Goal: Task Accomplishment & Management: Complete application form

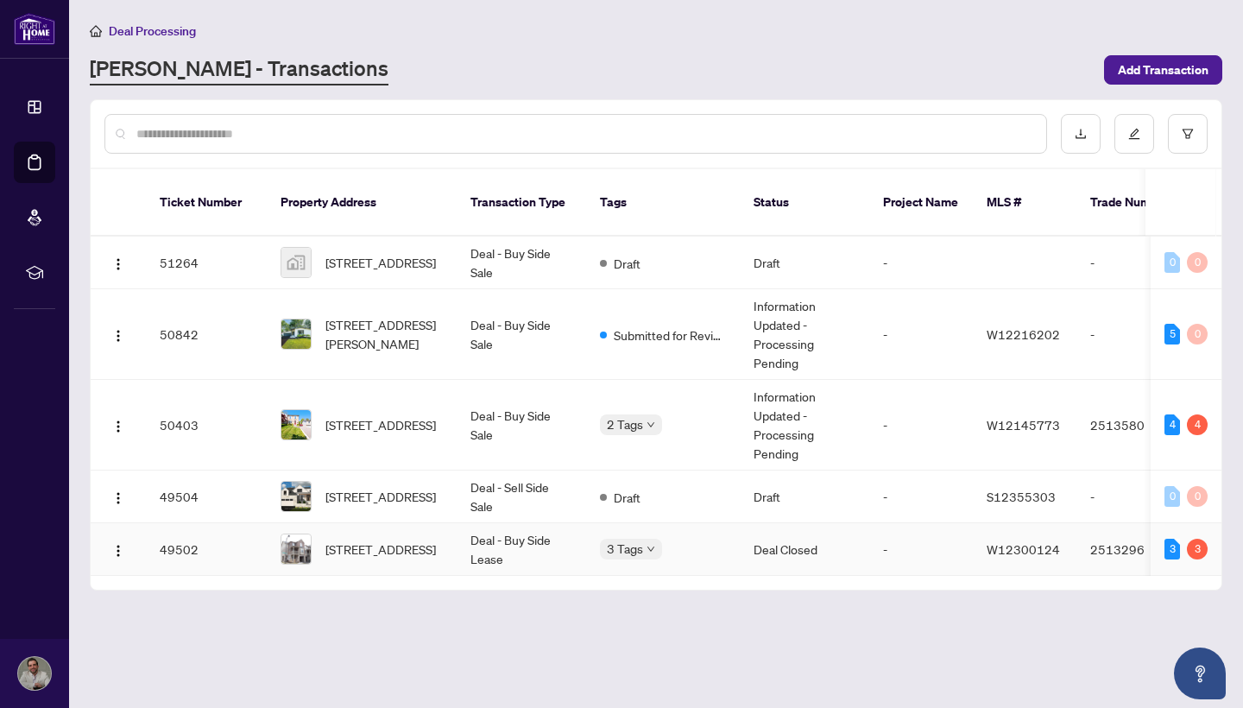
click at [528, 525] on td "Deal - Buy Side Lease" at bounding box center [521, 549] width 129 height 53
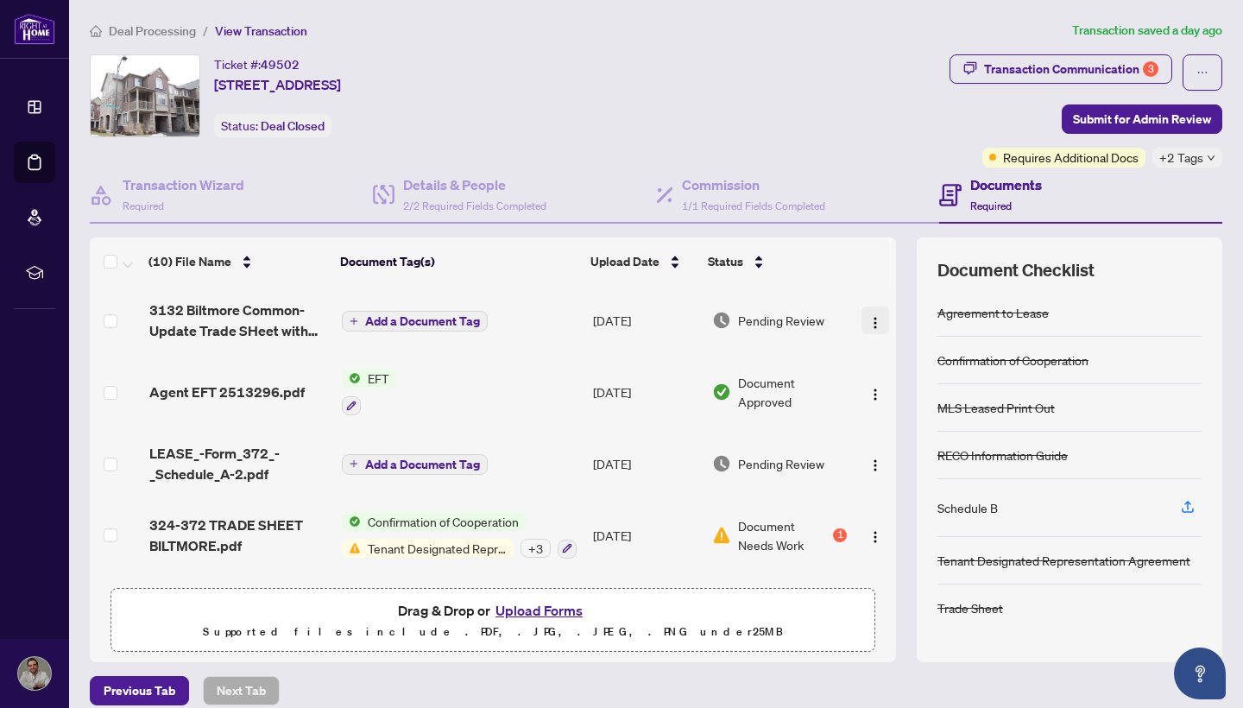
click at [868, 321] on img "button" at bounding box center [875, 323] width 14 height 14
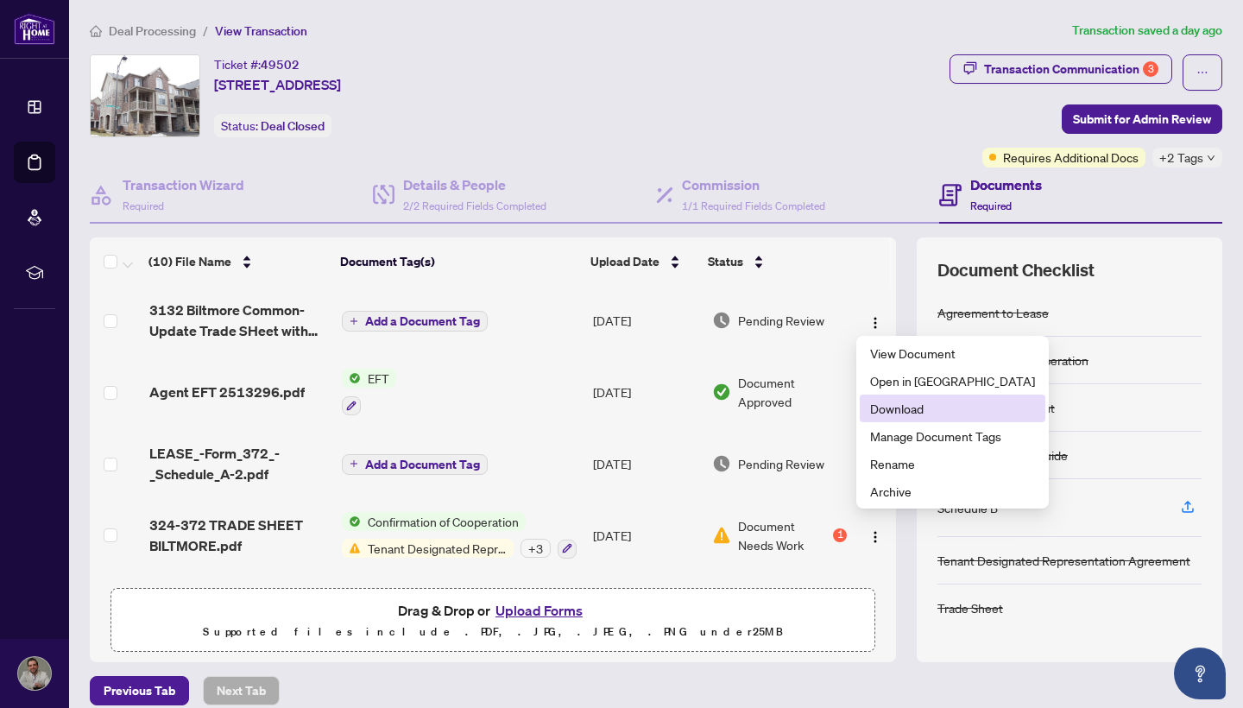
click at [921, 410] on span "Download" at bounding box center [952, 408] width 165 height 19
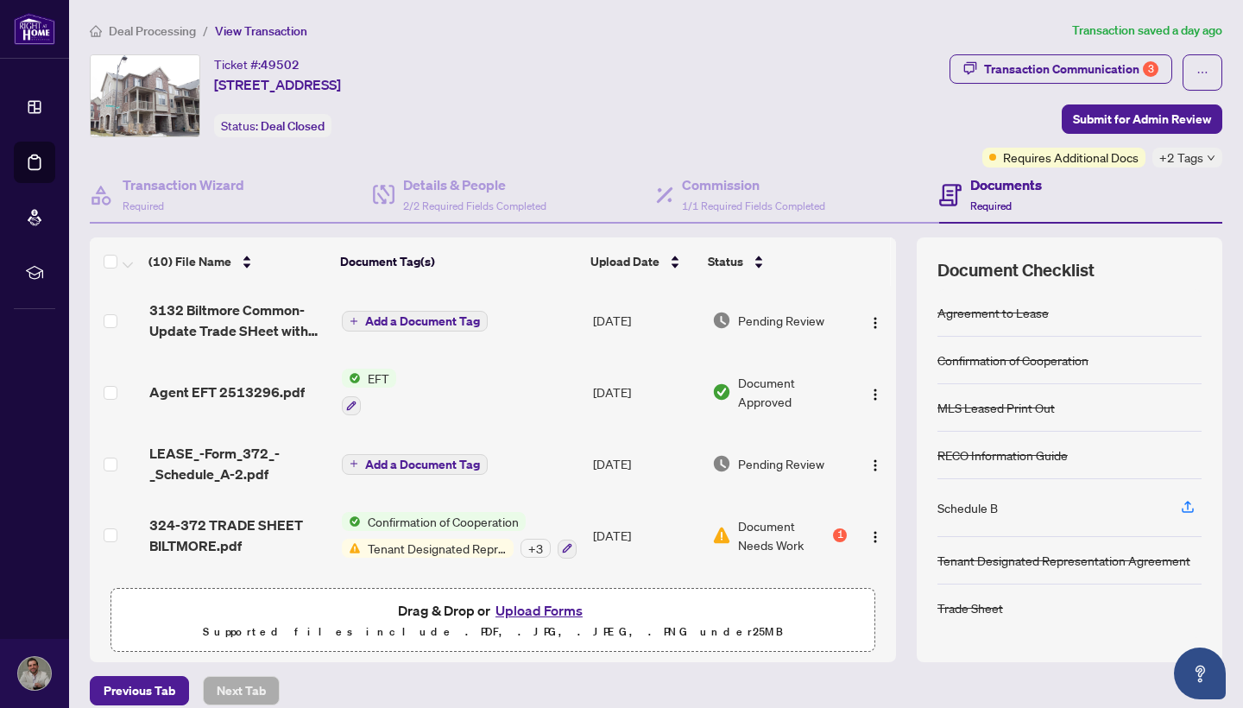
click at [546, 618] on button "Upload Forms" at bounding box center [539, 610] width 98 height 22
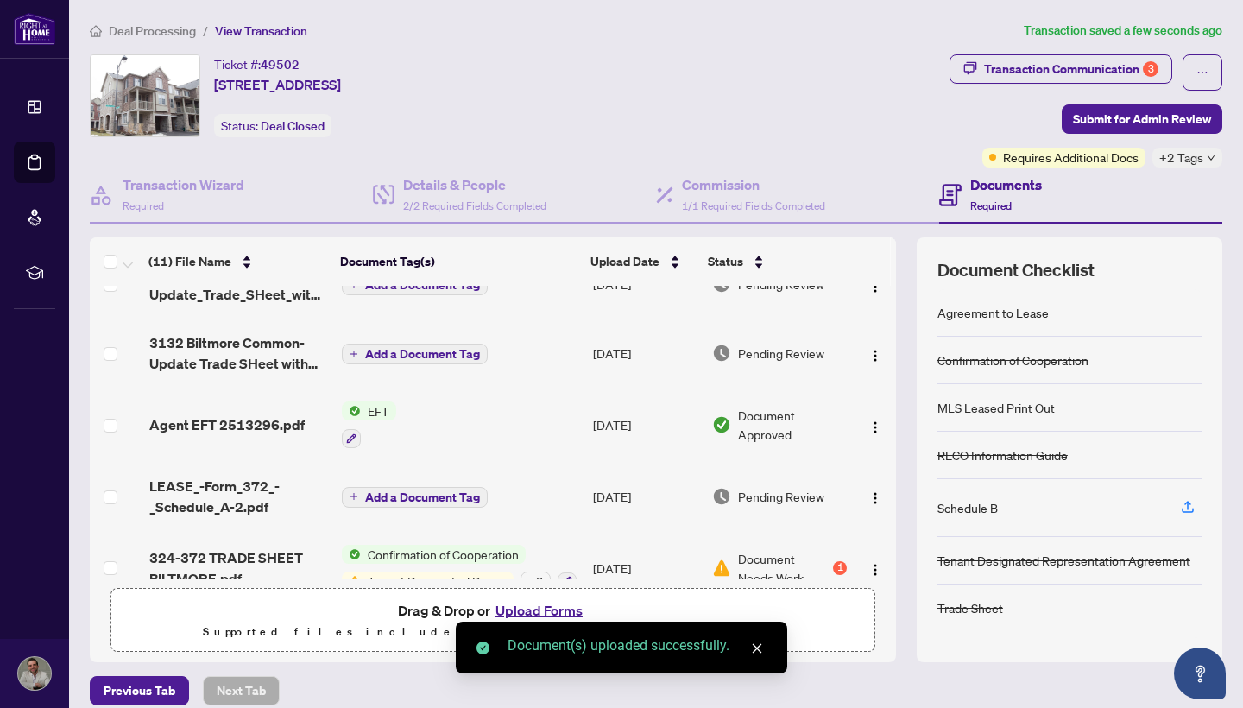
scroll to position [39, 0]
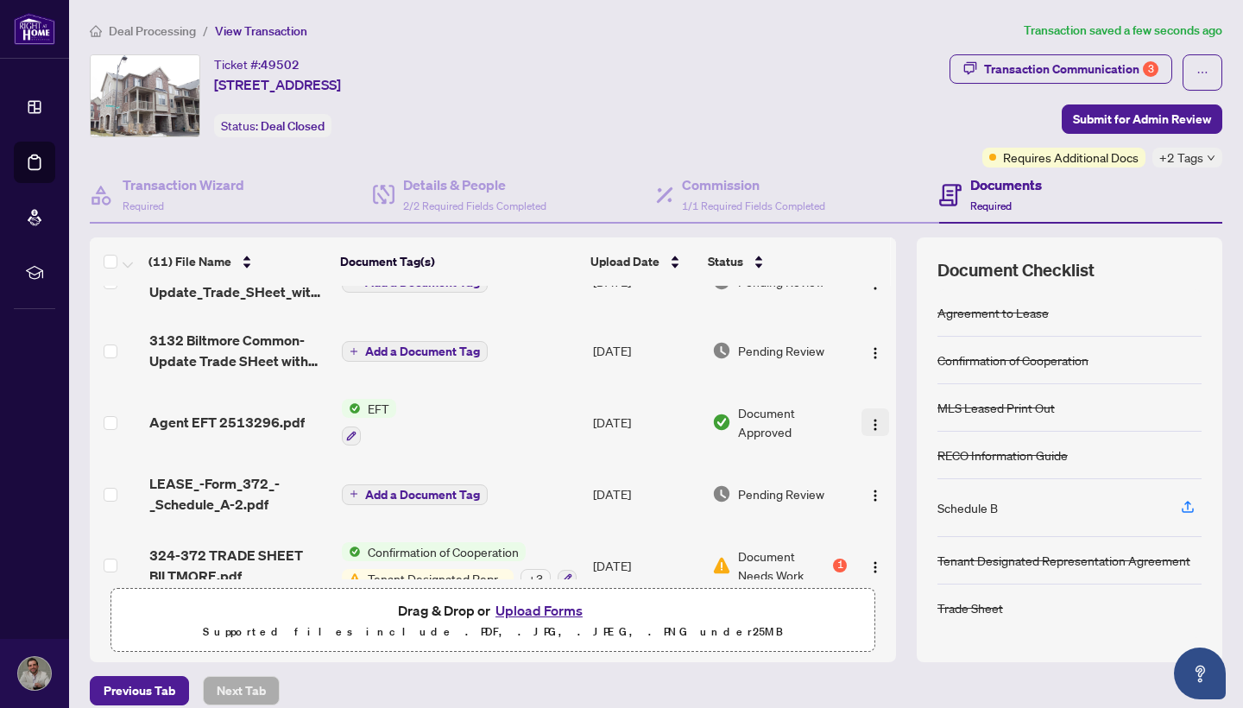
click at [868, 419] on img "button" at bounding box center [875, 425] width 14 height 14
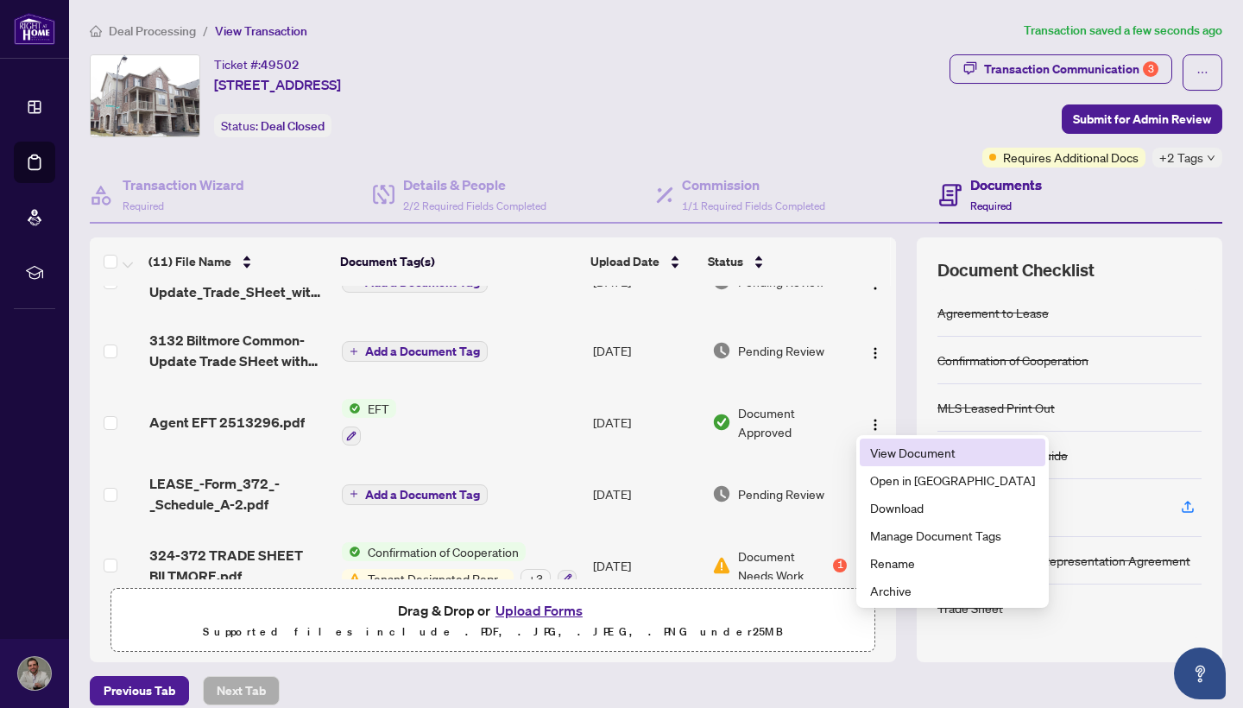
click at [886, 450] on span "View Document" at bounding box center [952, 452] width 165 height 19
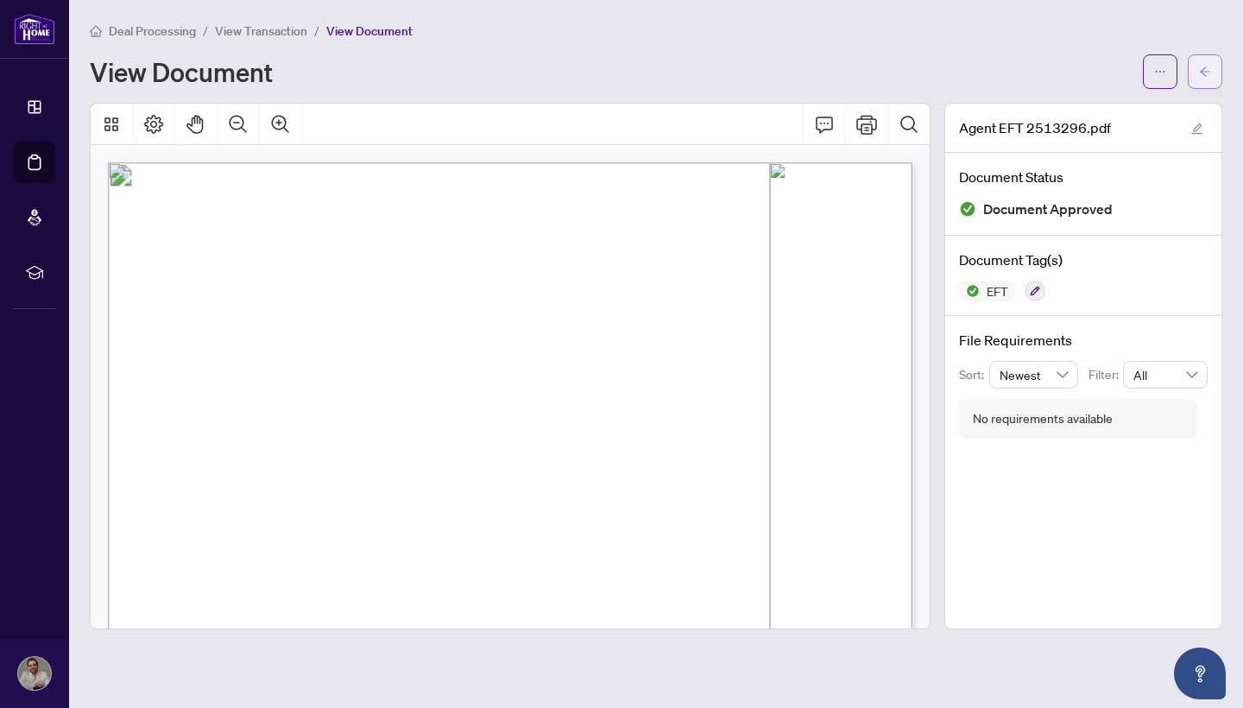
click at [1211, 83] on button "button" at bounding box center [1204, 71] width 35 height 35
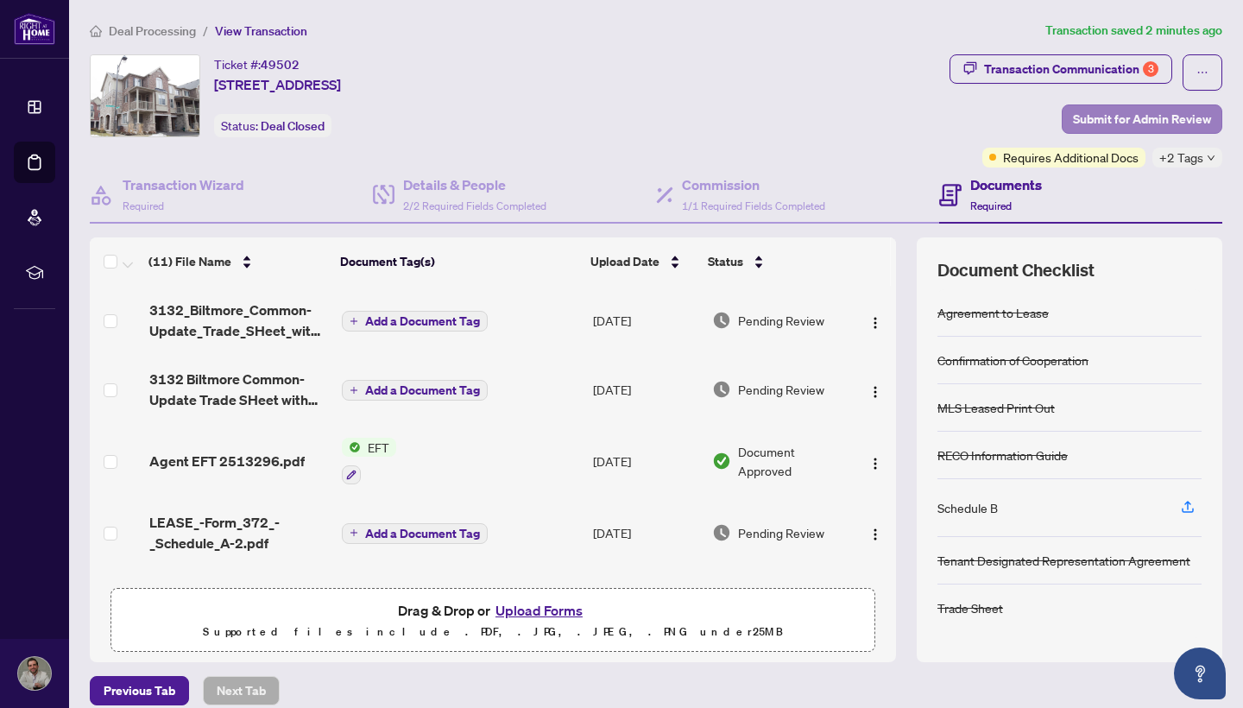
click at [1142, 120] on span "Submit for Admin Review" at bounding box center [1142, 119] width 138 height 28
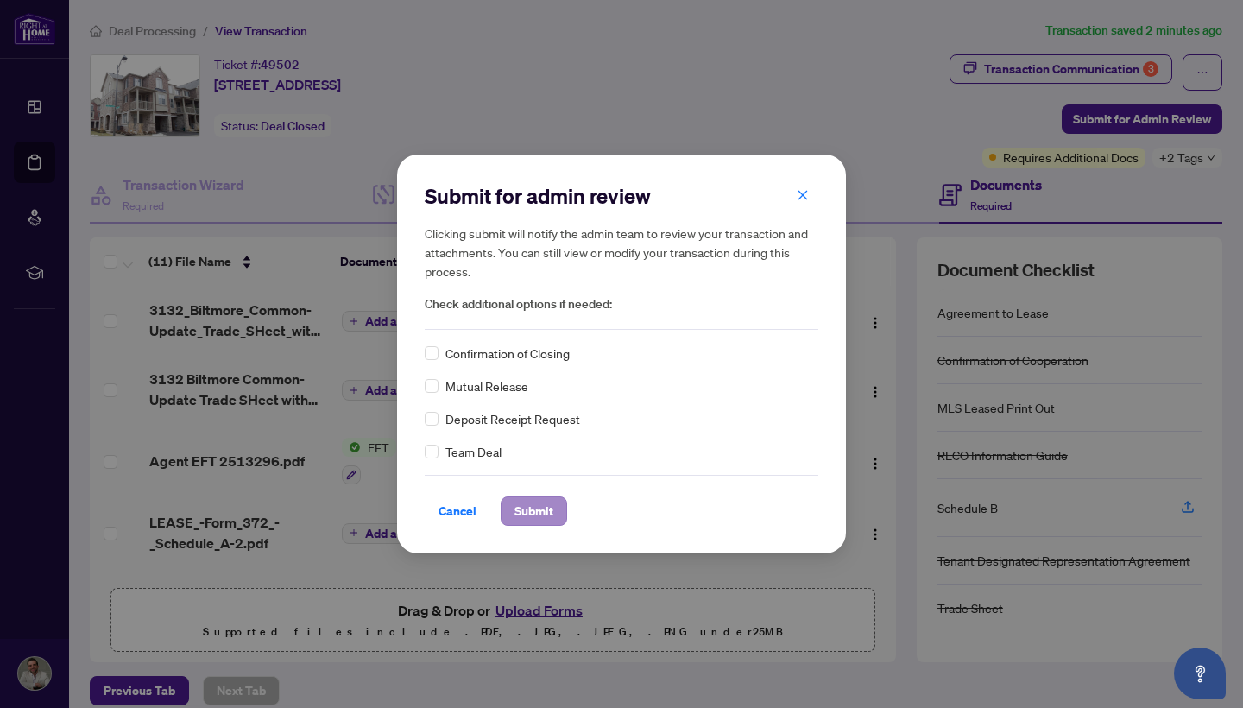
click at [536, 517] on span "Submit" at bounding box center [533, 511] width 39 height 28
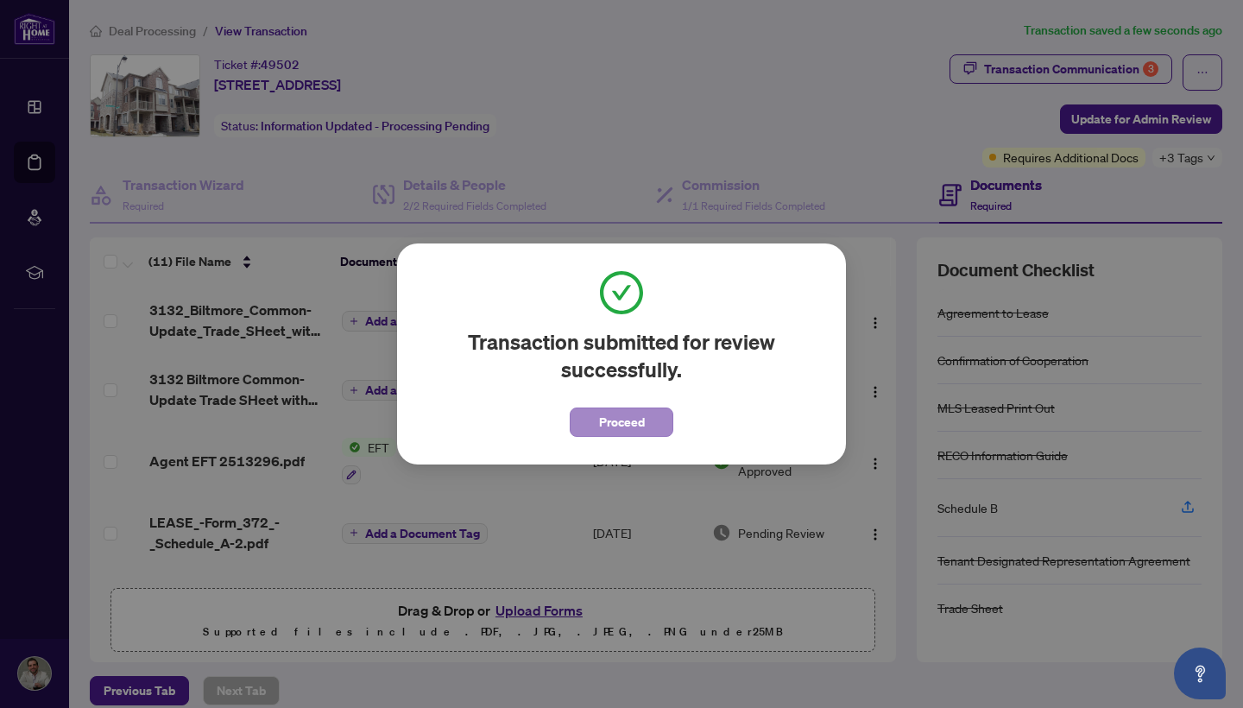
click at [648, 431] on button "Proceed" at bounding box center [622, 421] width 104 height 29
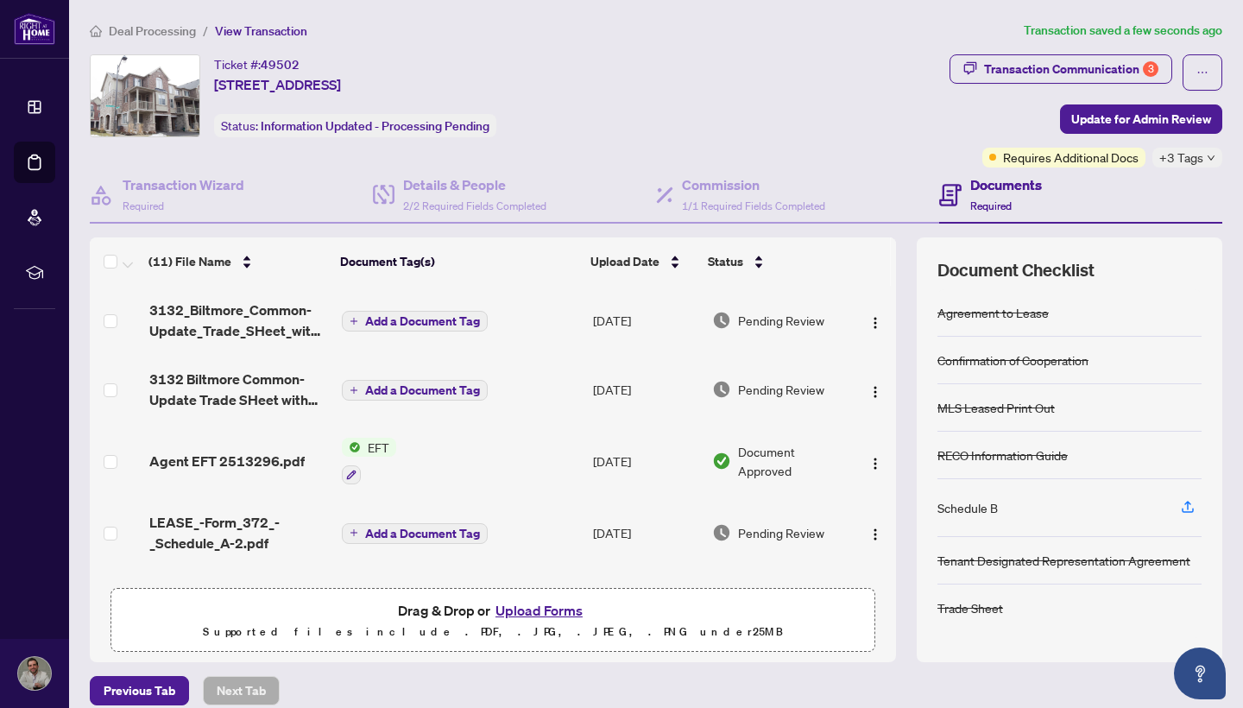
click at [169, 35] on span "Deal Processing" at bounding box center [152, 31] width 87 height 16
